Goal: Information Seeking & Learning: Learn about a topic

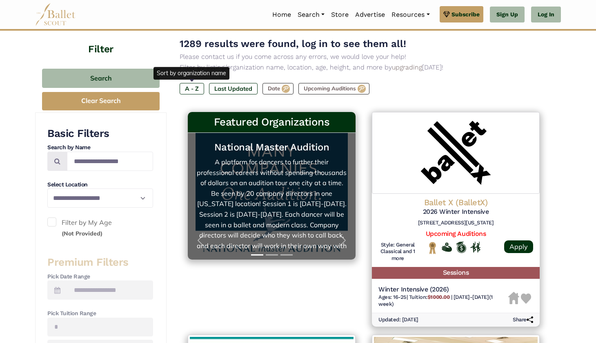
scroll to position [77, 0]
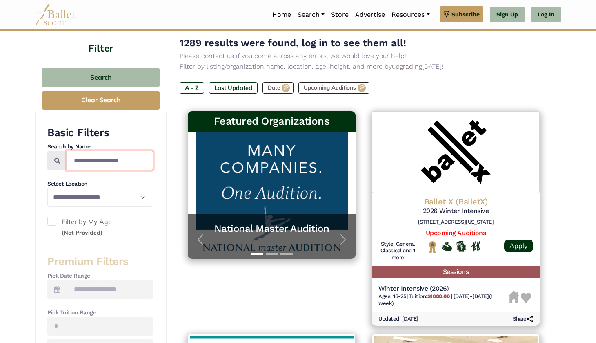
click at [102, 161] on input "Search by names..." at bounding box center [110, 160] width 86 height 19
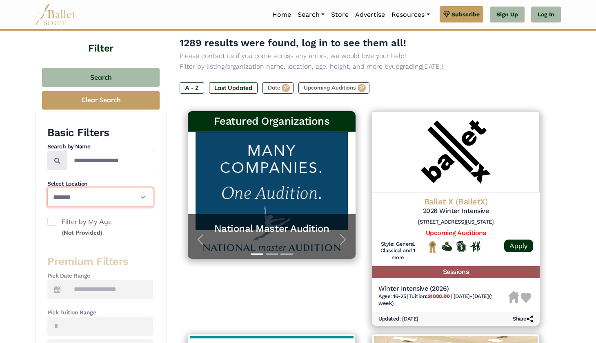
select select "**"
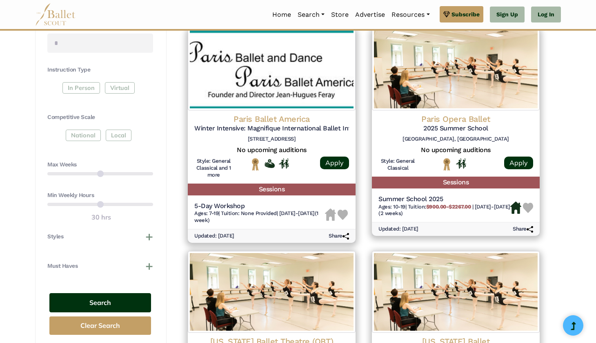
scroll to position [384, 0]
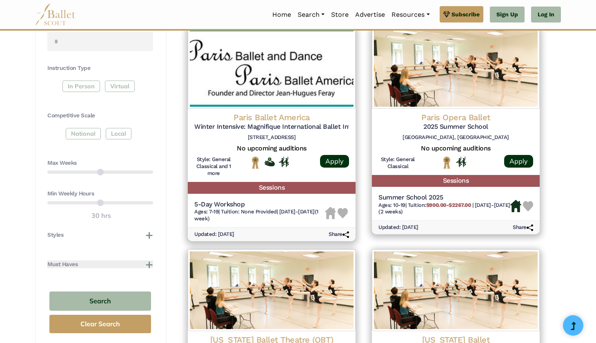
click at [150, 260] on button "Must Haves" at bounding box center [100, 264] width 106 height 8
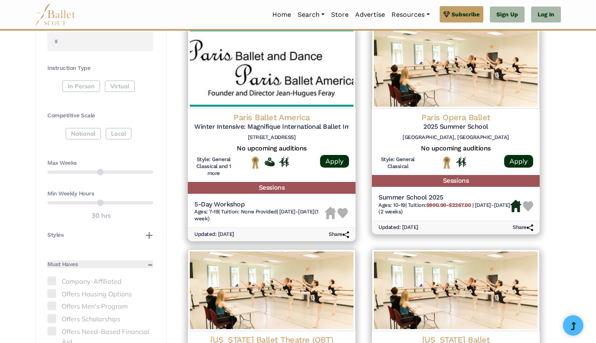
click at [149, 260] on button "Must Haves" at bounding box center [100, 264] width 106 height 8
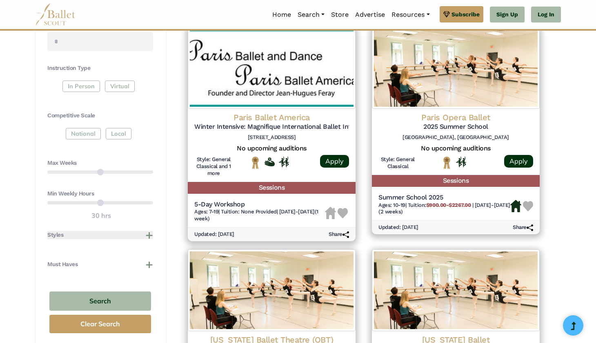
click at [150, 231] on button "Styles" at bounding box center [100, 235] width 106 height 8
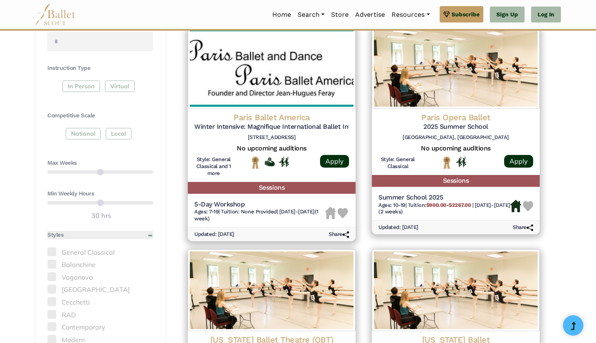
click at [150, 231] on button "Styles" at bounding box center [100, 235] width 106 height 8
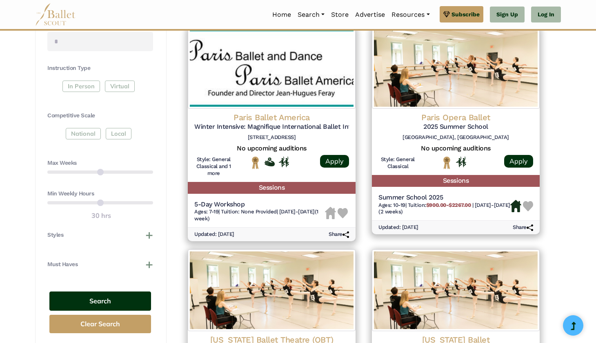
click at [120, 297] on button "Search" at bounding box center [100, 300] width 102 height 19
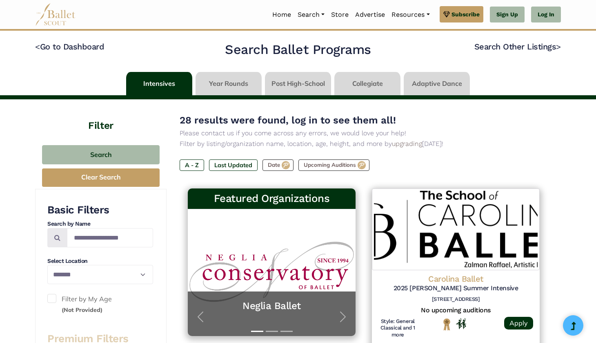
select select "**"
click at [342, 312] on span "button" at bounding box center [342, 316] width 13 height 13
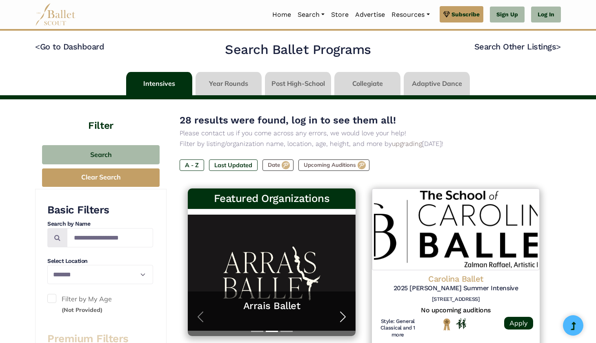
click at [342, 312] on span "button" at bounding box center [342, 316] width 13 height 13
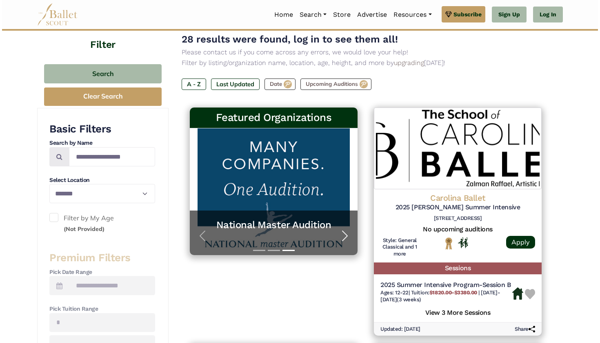
scroll to position [85, 0]
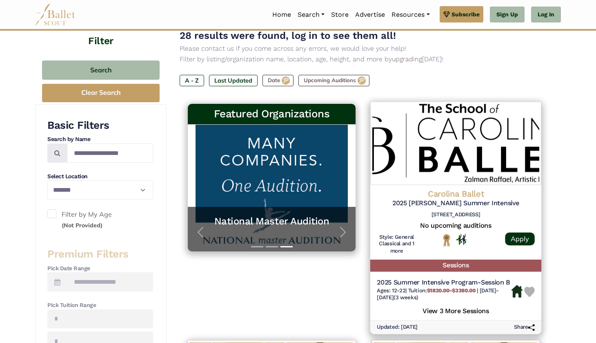
click at [489, 137] on img at bounding box center [455, 142] width 171 height 83
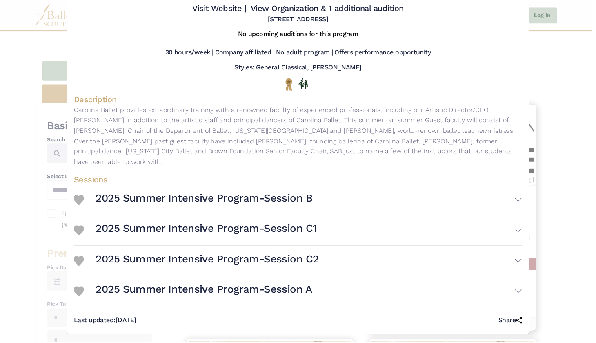
scroll to position [58, 0]
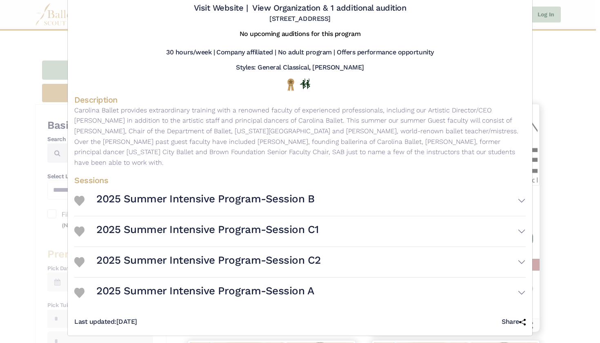
click at [198, 199] on h3 "2025 Summer Intensive Program-Session B" at bounding box center [205, 199] width 218 height 14
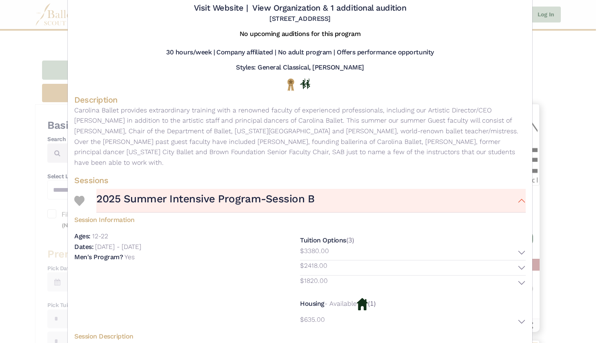
click at [198, 199] on h3 "2025 Summer Intensive Program-Session B" at bounding box center [205, 199] width 218 height 14
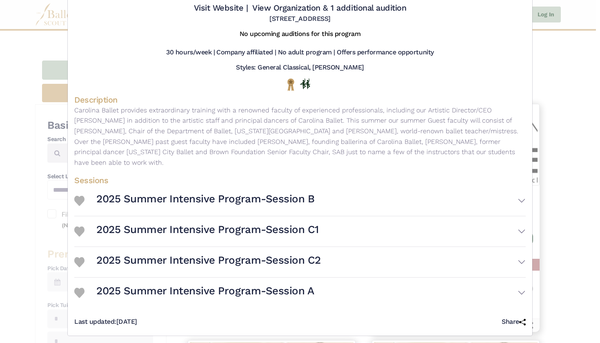
click at [185, 230] on h3 "2025 Summer Intensive Program-Session C1" at bounding box center [207, 230] width 223 height 14
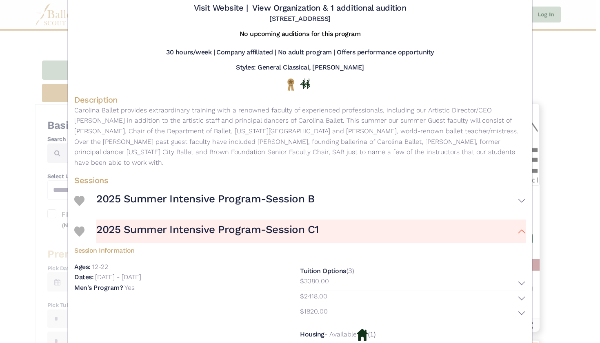
click at [185, 230] on h3 "2025 Summer Intensive Program-Session C1" at bounding box center [207, 230] width 223 height 14
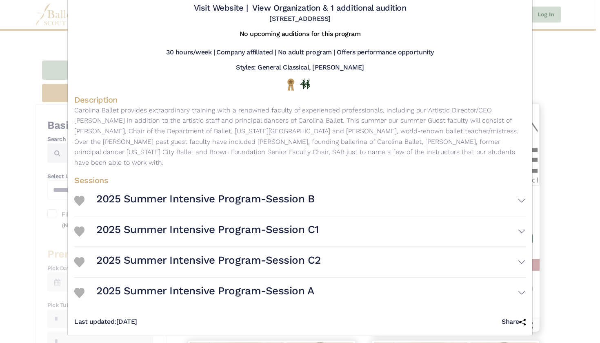
click at [186, 284] on h3 "2025 Summer Intensive Program-Session A" at bounding box center [205, 291] width 218 height 14
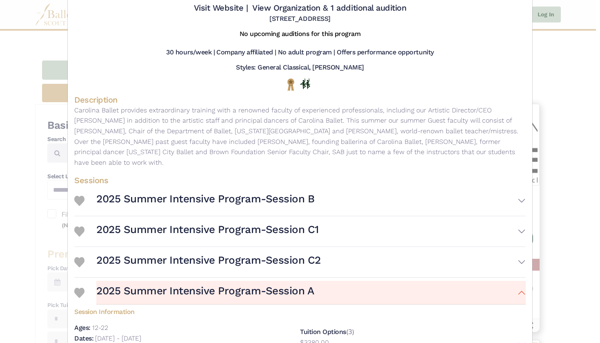
click at [185, 284] on h3 "2025 Summer Intensive Program-Session A" at bounding box center [205, 291] width 218 height 14
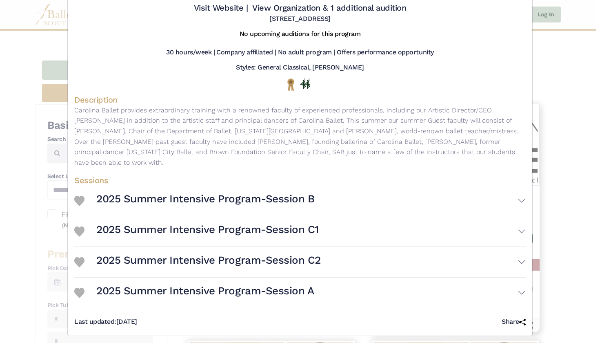
click at [572, 69] on div "Carolina Ballet - Intensive - 2025 Ruth S. Shur Summer Intensive Visit Website …" at bounding box center [300, 171] width 600 height 343
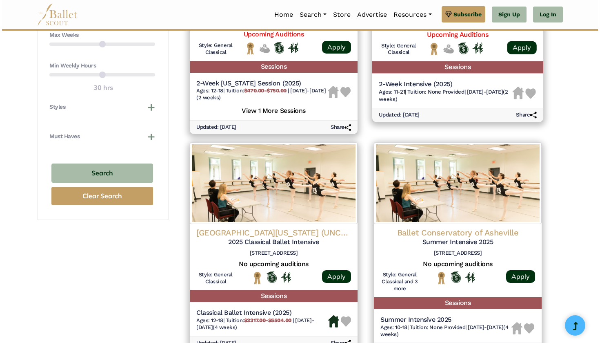
scroll to position [540, 0]
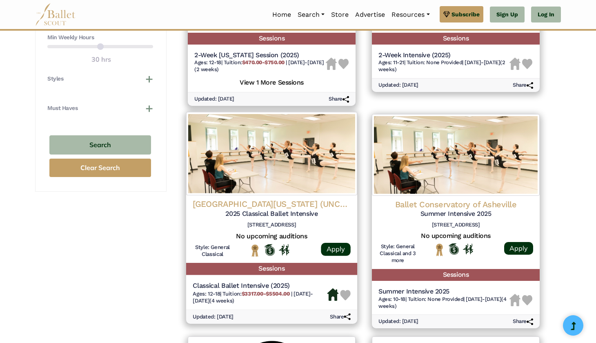
click at [305, 146] on img at bounding box center [271, 153] width 171 height 83
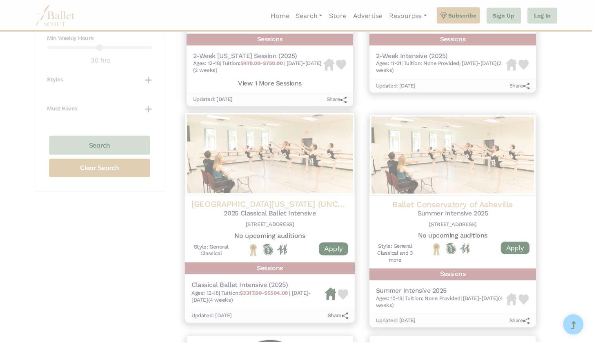
scroll to position [0, 0]
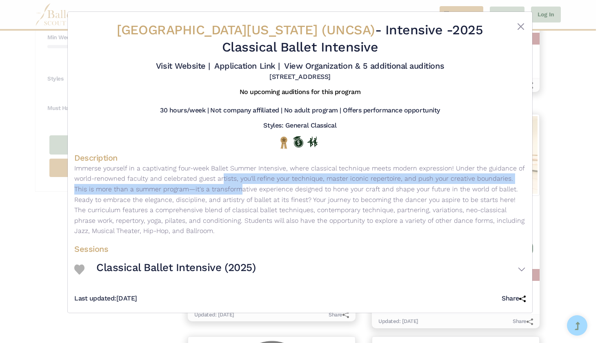
drag, startPoint x: 158, startPoint y: 199, endPoint x: 158, endPoint y: 190, distance: 9.4
click at [158, 190] on p "Immerse yourself in a captivating four-week Ballet Summer Intensive, where clas…" at bounding box center [300, 199] width 452 height 73
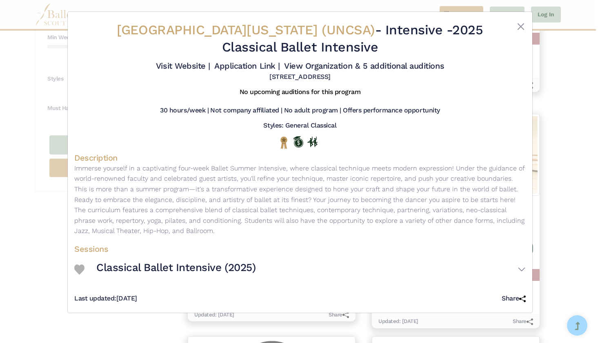
click at [121, 162] on h4 "Description" at bounding box center [300, 157] width 452 height 11
click at [77, 274] on img at bounding box center [79, 269] width 10 height 10
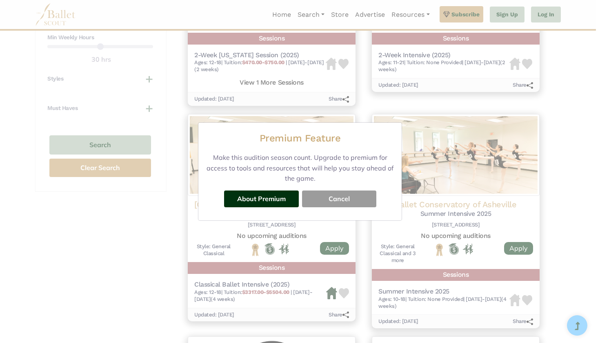
click at [345, 202] on button "Cancel" at bounding box center [339, 198] width 74 height 16
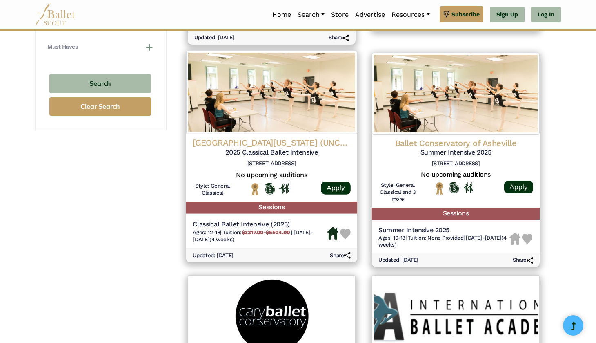
scroll to position [588, 0]
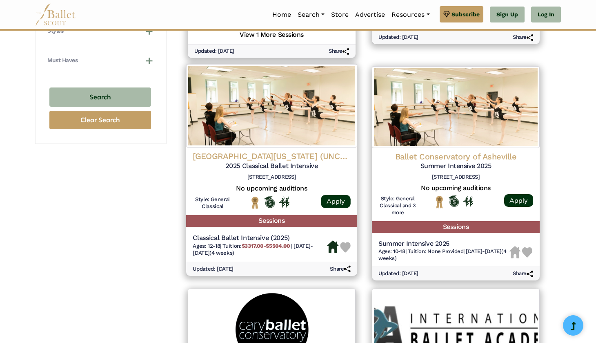
click at [306, 85] on img at bounding box center [271, 105] width 171 height 83
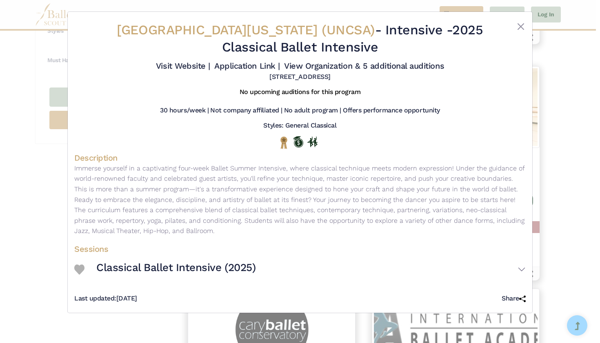
drag, startPoint x: 300, startPoint y: 22, endPoint x: 301, endPoint y: 37, distance: 14.3
click at [301, 37] on span "University of North Carolina School of the Arts (UNCSA)" at bounding box center [246, 30] width 258 height 16
click at [299, 33] on span "University of North Carolina School of the Arts (UNCSA)" at bounding box center [246, 30] width 258 height 16
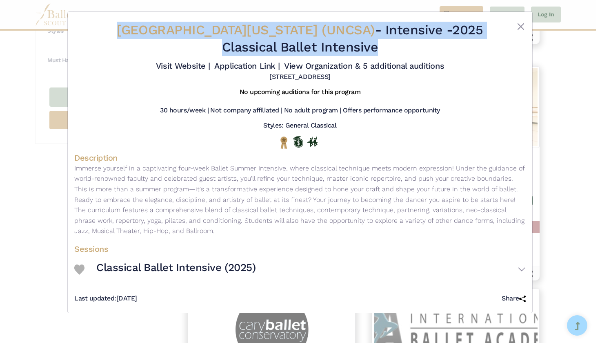
click at [299, 33] on span "University of North Carolina School of the Arts (UNCSA)" at bounding box center [246, 30] width 258 height 16
drag, startPoint x: 114, startPoint y: 27, endPoint x: 411, endPoint y: 33, distance: 297.7
click at [411, 33] on h2 "University of North Carolina School of the Arts (UNCSA) - Intensive - 2025 Clas…" at bounding box center [300, 39] width 376 height 34
copy span "University of North Carolina School of the Arts"
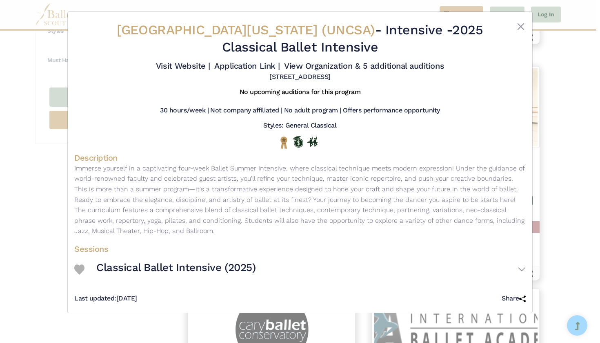
click at [526, 22] on div "University of North Carolina School of the Arts (UNCSA) - Intensive - 2025 Clas…" at bounding box center [300, 162] width 465 height 301
click at [517, 27] on button "Close" at bounding box center [521, 27] width 10 height 10
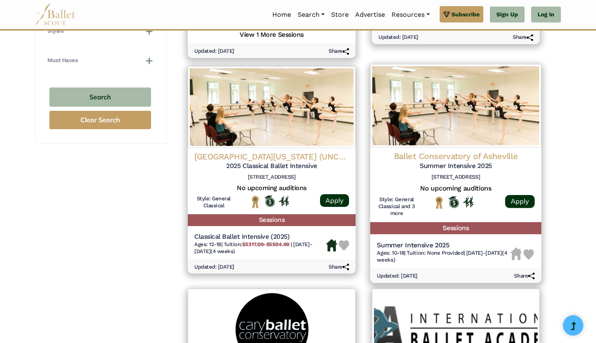
click at [438, 105] on img at bounding box center [455, 105] width 171 height 83
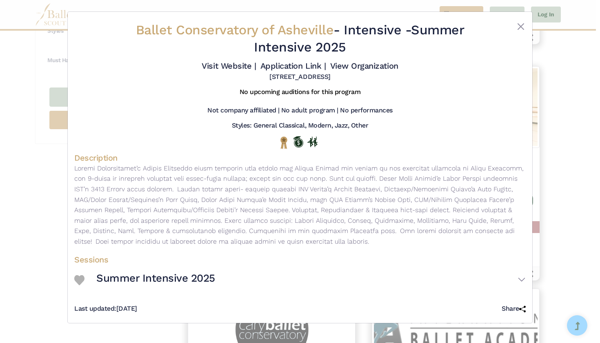
click at [276, 59] on div "Visit Website | Application Link | View Organization" at bounding box center [300, 66] width 452 height 14
click at [256, 65] on link "Visit Website |" at bounding box center [229, 66] width 54 height 10
click at [520, 29] on button "Close" at bounding box center [521, 27] width 10 height 10
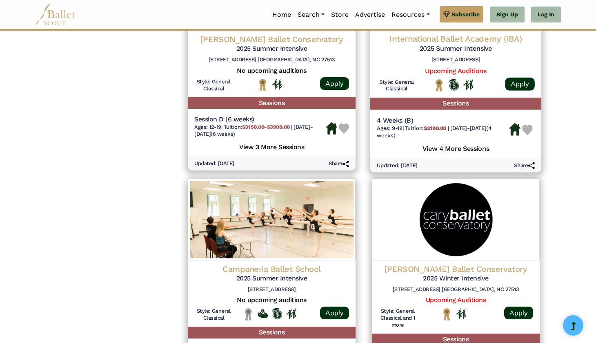
scroll to position [931, 0]
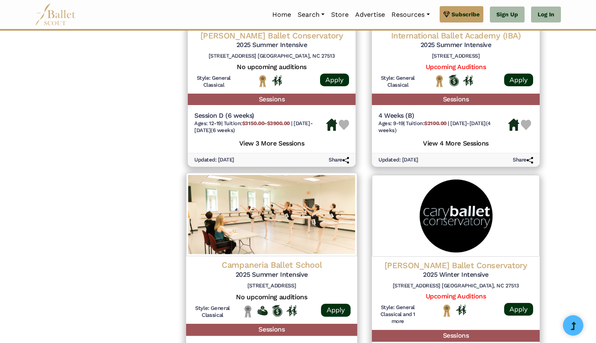
click at [283, 213] on img at bounding box center [271, 214] width 171 height 83
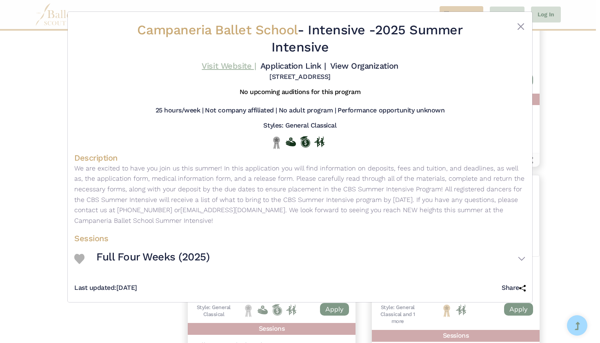
click at [256, 63] on link "Visit Website |" at bounding box center [229, 66] width 54 height 10
click at [526, 26] on div "Campaneria Ballet School - Intensive - 2025 Summer Intensive Visit Website | Ap…" at bounding box center [300, 157] width 465 height 290
click at [522, 22] on button "Close" at bounding box center [521, 27] width 10 height 10
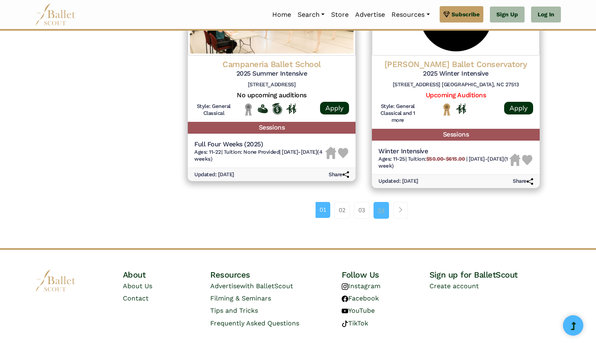
scroll to position [1131, 0]
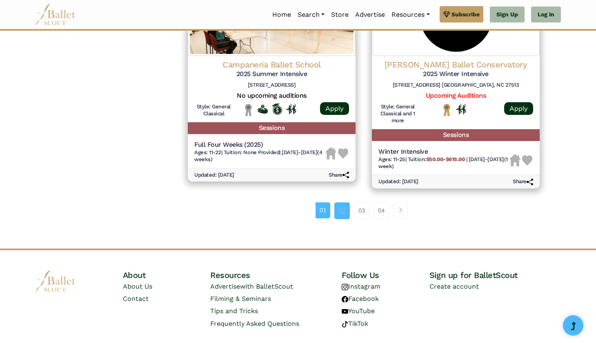
click at [340, 202] on link "02" at bounding box center [342, 210] width 16 height 16
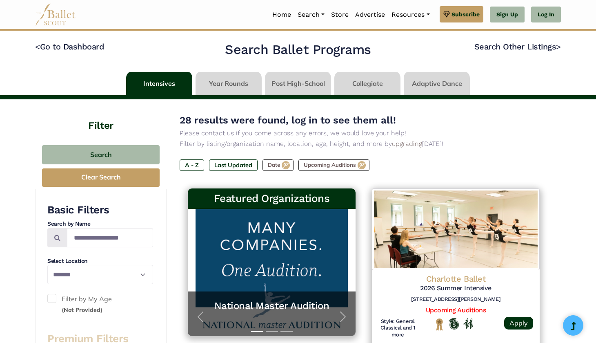
select select "**"
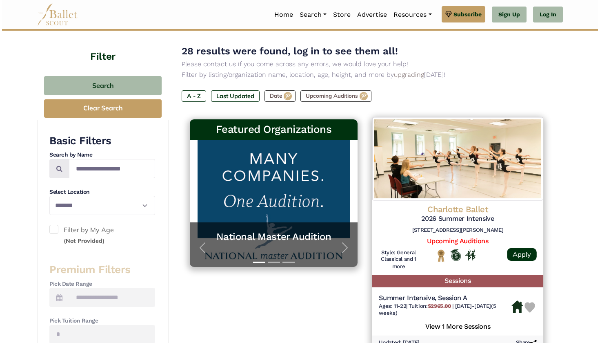
scroll to position [71, 0]
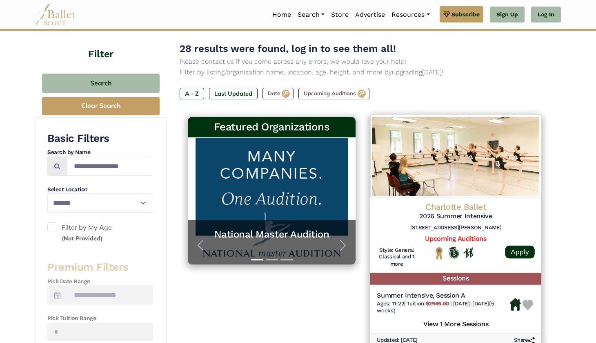
click at [459, 168] on img at bounding box center [455, 155] width 171 height 83
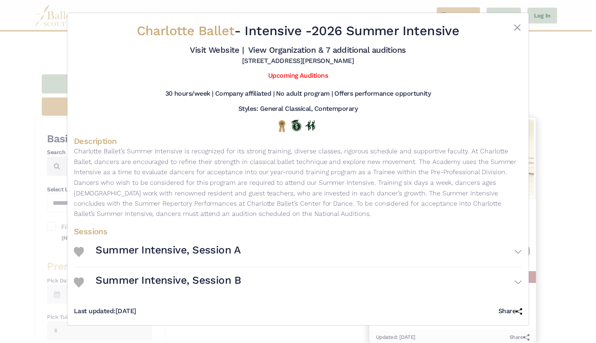
scroll to position [1, 0]
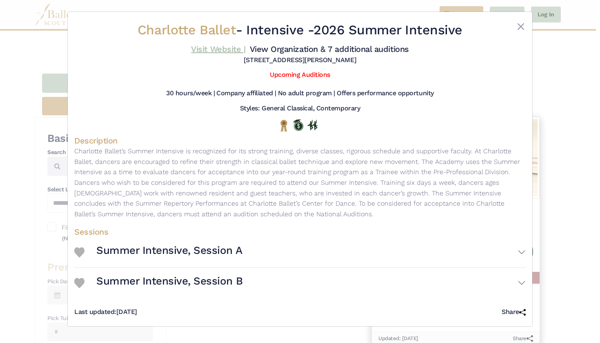
click at [245, 44] on link "Visit Website |" at bounding box center [218, 49] width 54 height 10
click at [518, 22] on button "Close" at bounding box center [521, 27] width 10 height 10
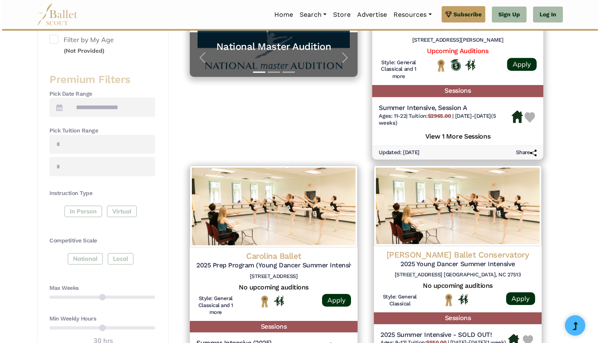
scroll to position [260, 0]
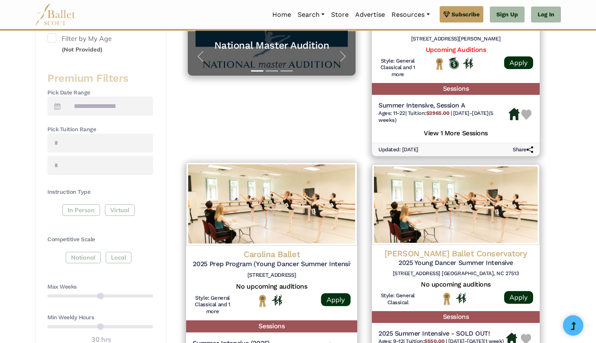
click at [312, 203] on img at bounding box center [271, 203] width 171 height 83
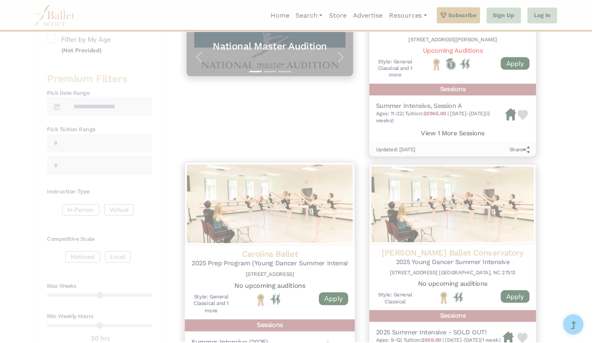
scroll to position [0, 0]
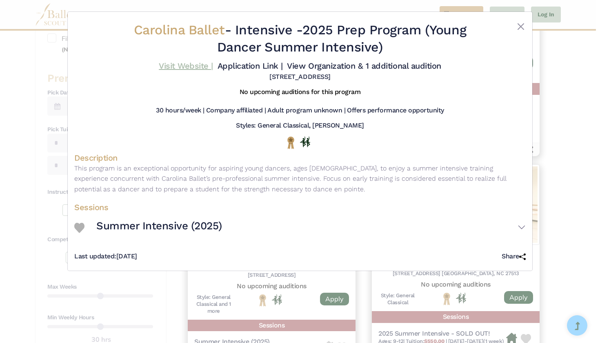
click at [213, 65] on link "Visit Website |" at bounding box center [186, 66] width 54 height 10
click at [520, 24] on button "Close" at bounding box center [521, 27] width 10 height 10
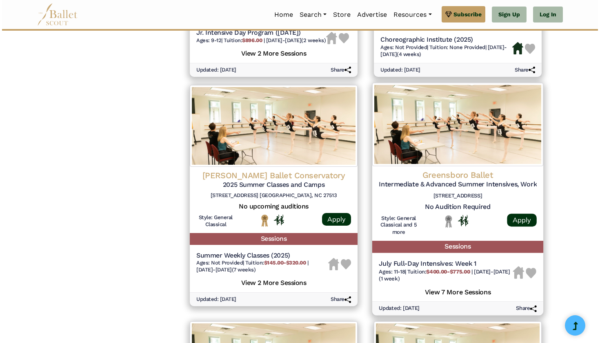
scroll to position [778, 0]
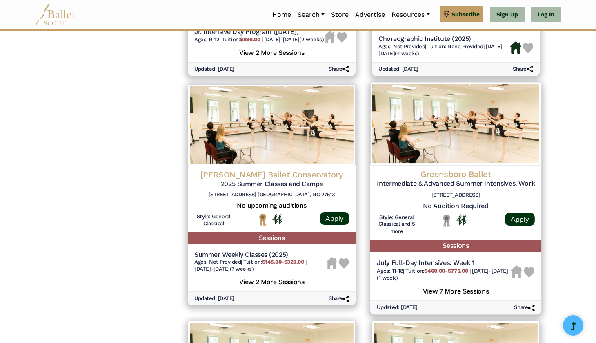
click at [439, 117] on img at bounding box center [455, 123] width 171 height 83
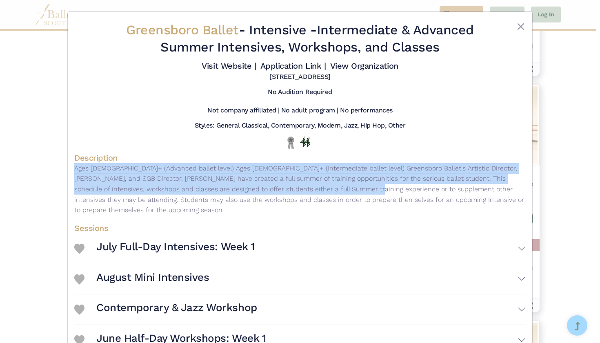
drag, startPoint x: 290, startPoint y: 164, endPoint x: 246, endPoint y: 200, distance: 56.8
click at [246, 200] on div "Description Ages 13+ (Advanced ballet level) Ages 11+ (Intermediate ballet leve…" at bounding box center [300, 185] width 452 height 67
click at [246, 200] on p "Ages 13+ (Advanced ballet level) Ages 11+ (Intermediate ballet level) Greensbor…" at bounding box center [300, 189] width 452 height 52
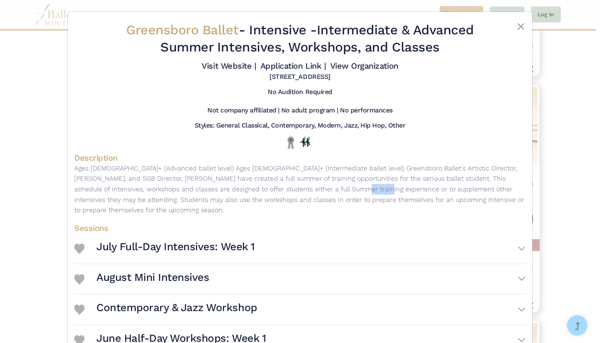
click at [246, 200] on p "Ages 13+ (Advanced ballet level) Ages 11+ (Intermediate ballet level) Greensbor…" at bounding box center [300, 189] width 452 height 52
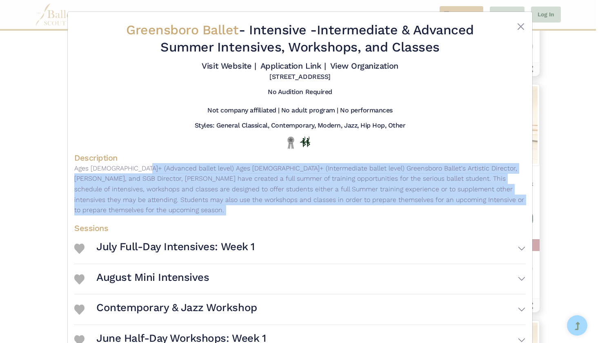
click at [246, 200] on p "Ages 13+ (Advanced ballet level) Ages 11+ (Intermediate ballet level) Greensbor…" at bounding box center [300, 189] width 452 height 52
click at [243, 202] on p "Ages 13+ (Advanced ballet level) Ages 11+ (Intermediate ballet level) Greensbor…" at bounding box center [300, 189] width 452 height 52
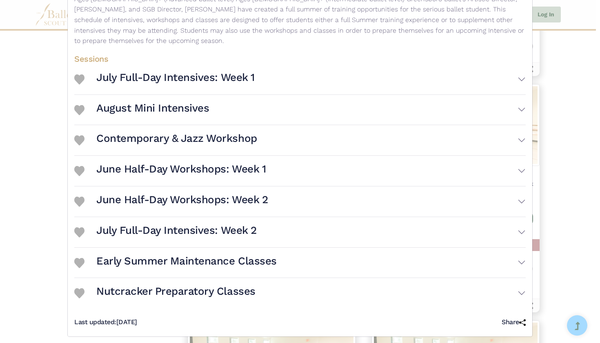
scroll to position [169, 0]
click at [191, 285] on h3 "Nutcracker Preparatory Classes" at bounding box center [175, 292] width 159 height 14
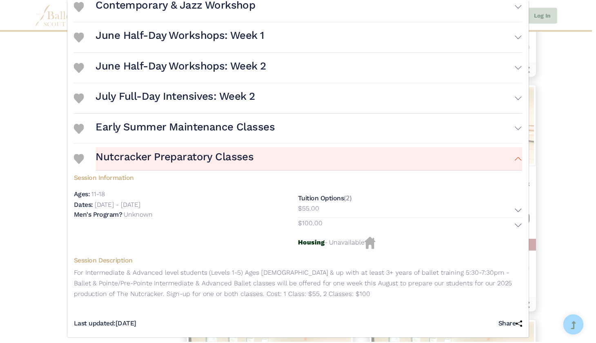
scroll to position [303, 0]
click at [211, 120] on h3 "Early Summer Maintenance Classes" at bounding box center [186, 127] width 180 height 14
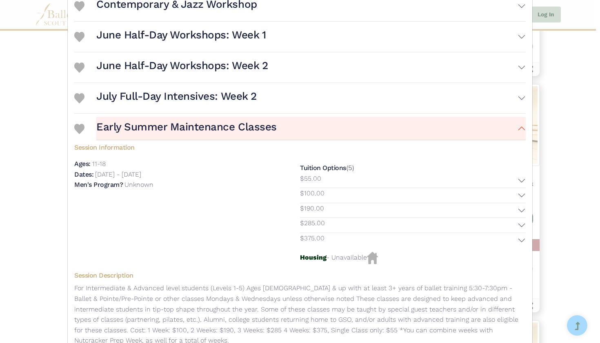
click at [586, 85] on div "Greensboro Ballet - Intensive - Intermediate & Advanced Summer Intensives, Work…" at bounding box center [300, 171] width 600 height 343
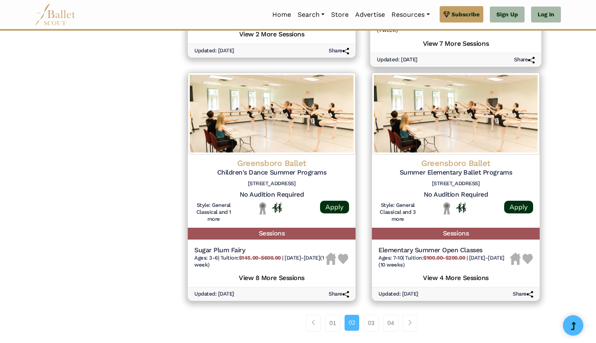
scroll to position [1043, 0]
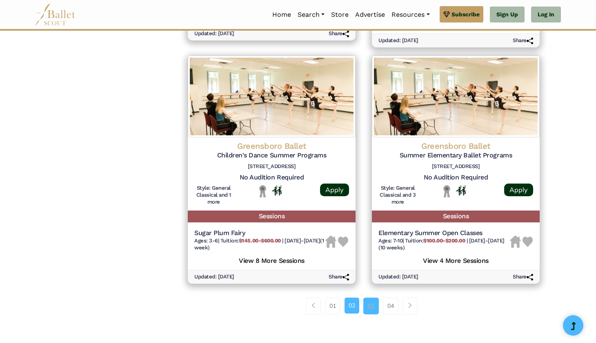
click at [367, 303] on link "03" at bounding box center [371, 305] width 16 height 16
click at [369, 300] on link "03" at bounding box center [371, 305] width 16 height 16
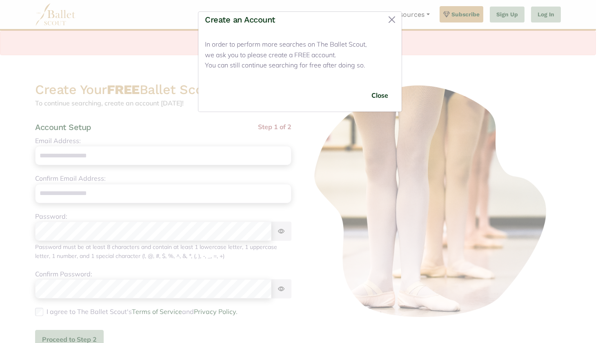
click at [402, 18] on div "Create an Account In order to perform more searches on The Ballet Scout, we ask…" at bounding box center [300, 61] width 204 height 100
click at [376, 98] on button "Close" at bounding box center [380, 95] width 31 height 19
click at [387, 98] on button "Close" at bounding box center [380, 95] width 31 height 19
